Goal: Information Seeking & Learning: Learn about a topic

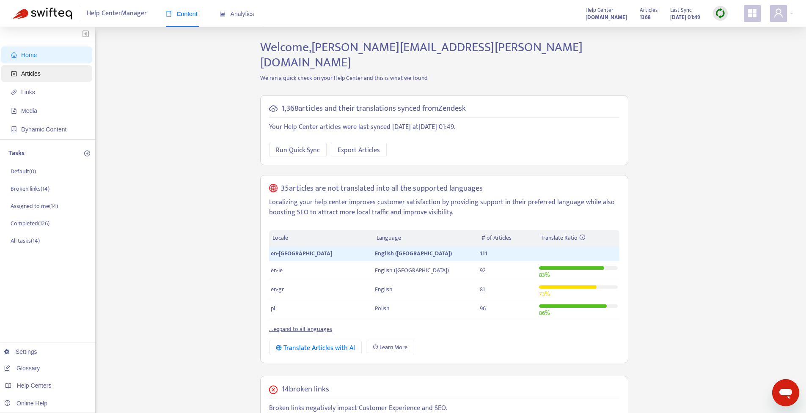
click at [32, 79] on span "Articles" at bounding box center [48, 73] width 74 height 17
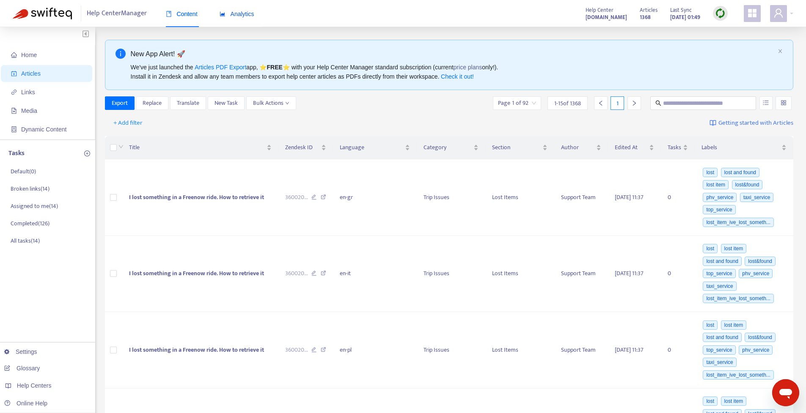
click at [244, 14] on span "Analytics" at bounding box center [237, 14] width 35 height 7
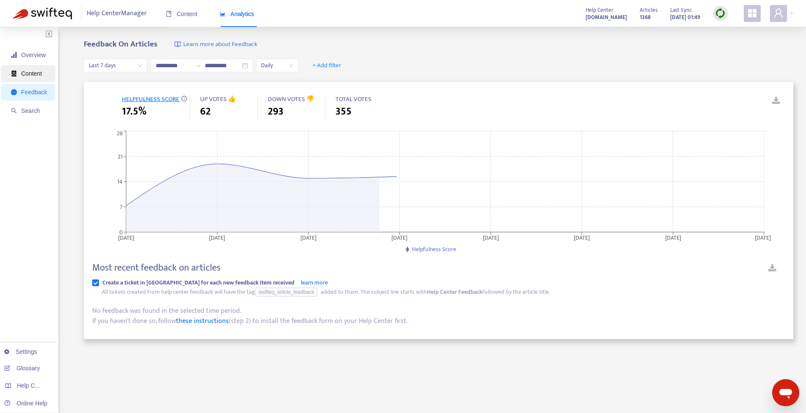
click at [34, 72] on span "Content" at bounding box center [31, 73] width 21 height 7
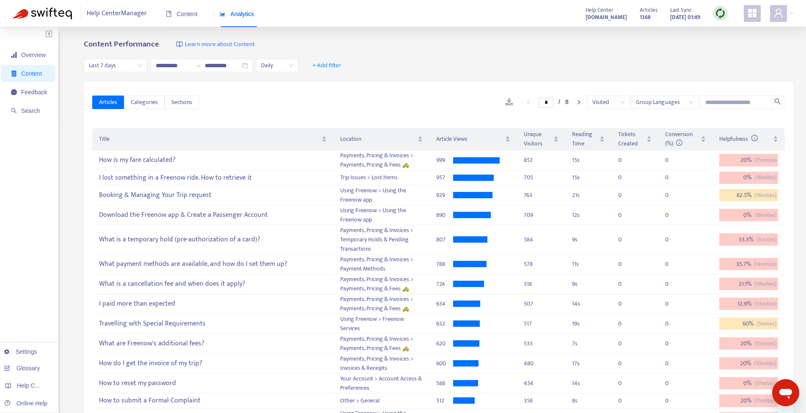
click at [676, 108] on span "Group Languages" at bounding box center [665, 102] width 58 height 13
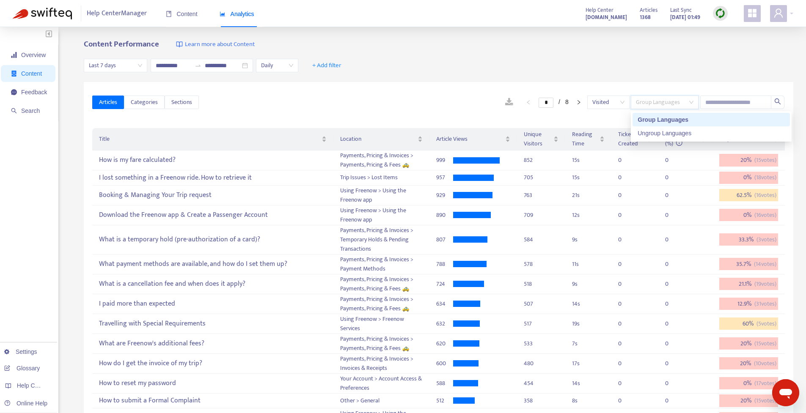
click at [363, 110] on div "Articles Categories Sections * / 8 Visited Group Languages" at bounding box center [438, 102] width 693 height 33
click at [150, 158] on div "How is my fare calculated?" at bounding box center [212, 161] width 227 height 14
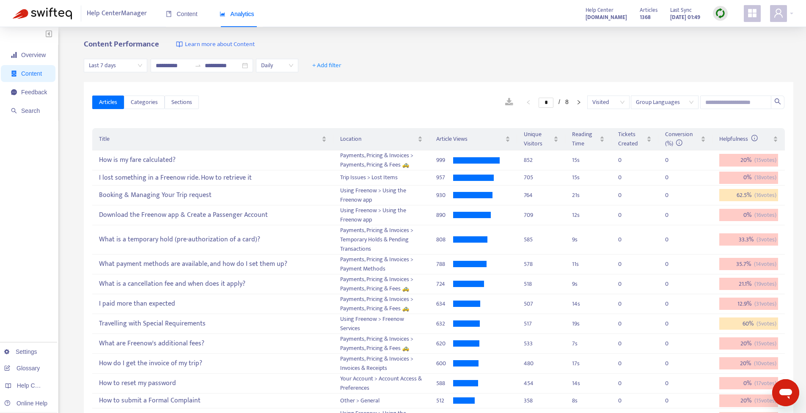
click at [133, 66] on span "Last 7 days" at bounding box center [115, 65] width 53 height 13
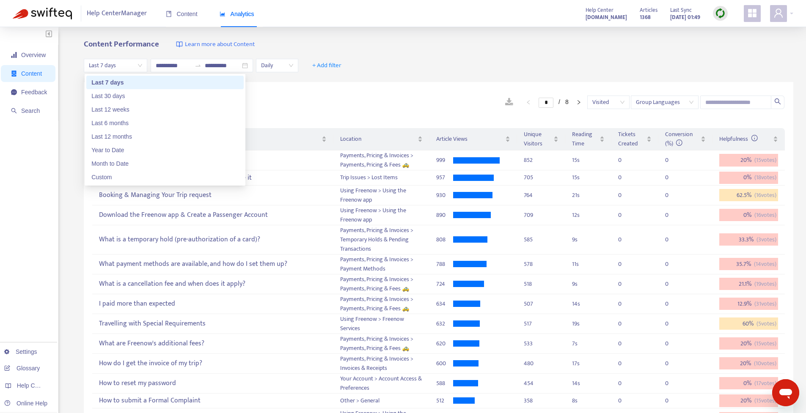
click at [133, 66] on span "Last 7 days" at bounding box center [115, 65] width 53 height 13
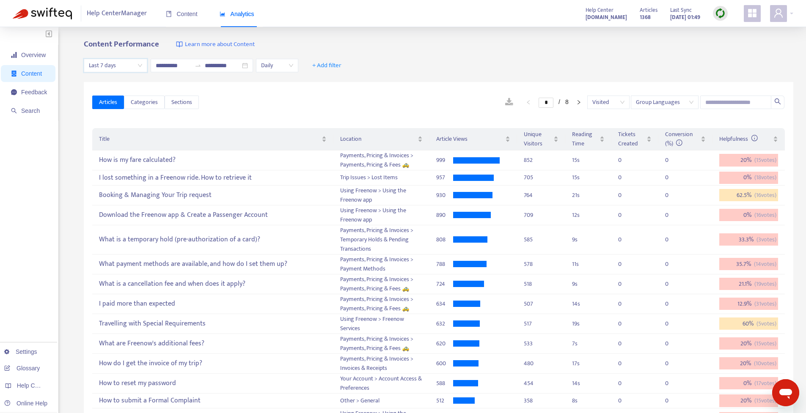
click at [132, 68] on span "Last 7 days" at bounding box center [115, 65] width 53 height 13
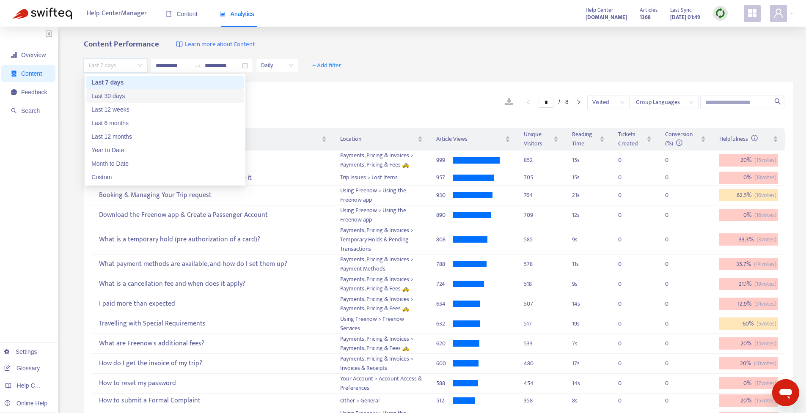
click at [132, 95] on div "Last 30 days" at bounding box center [164, 95] width 147 height 9
type input "**********"
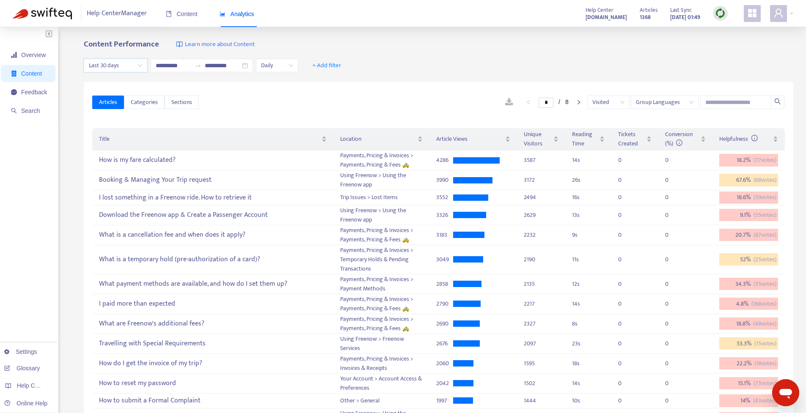
click at [132, 69] on span "Last 30 days" at bounding box center [115, 65] width 53 height 13
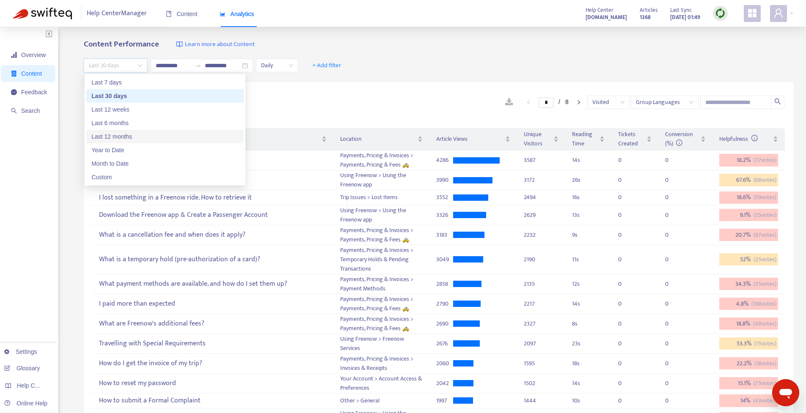
click at [337, 107] on div "* / 8 Visited Group Languages" at bounding box center [492, 103] width 586 height 14
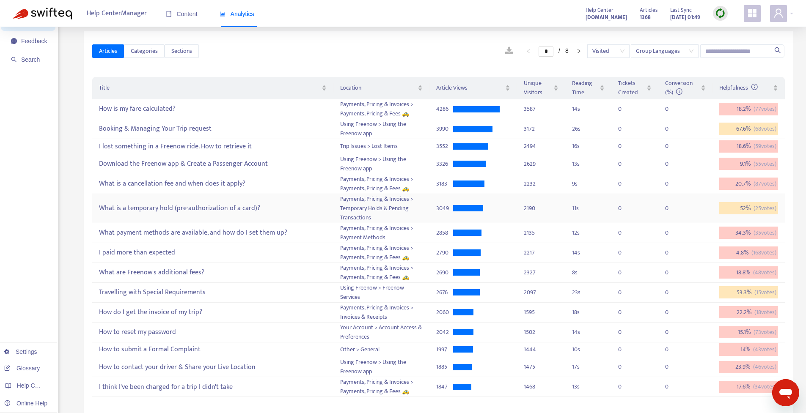
scroll to position [70, 0]
